Goal: Information Seeking & Learning: Learn about a topic

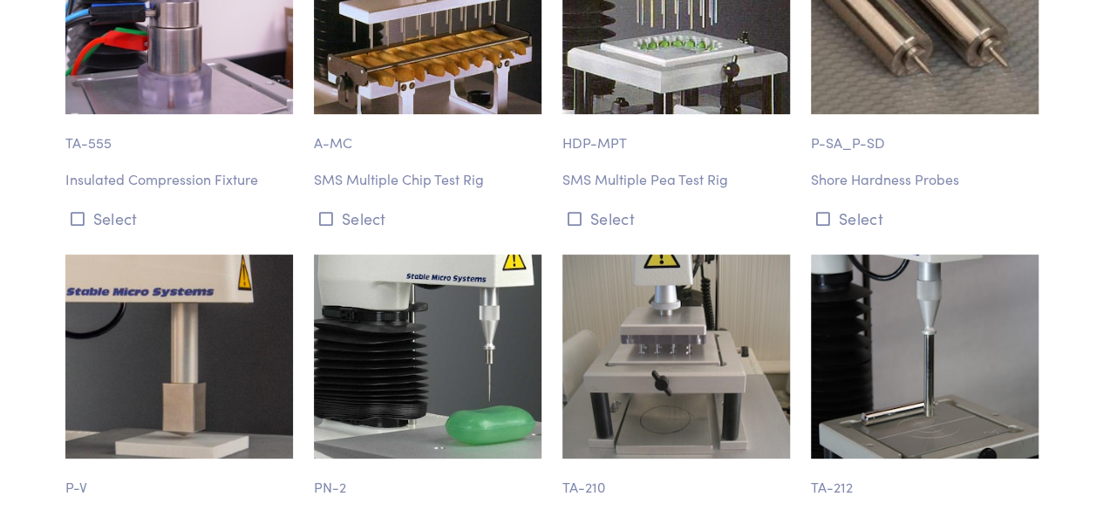
scroll to position [3487, 0]
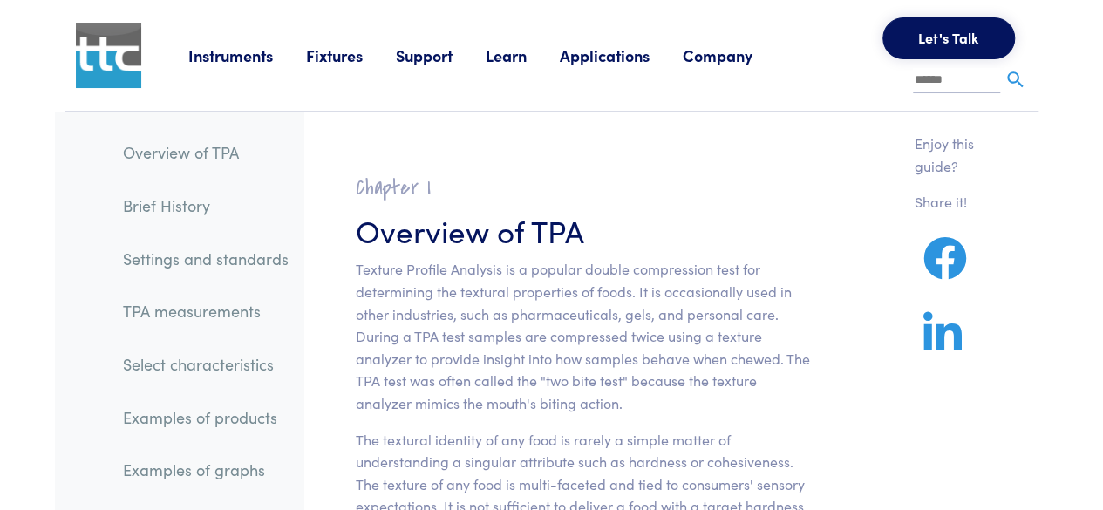
click at [190, 309] on link "TPA measurements" at bounding box center [206, 311] width 194 height 40
